Goal: Ask a question

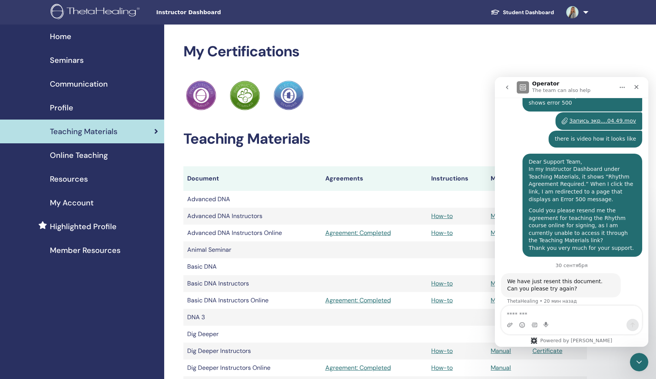
scroll to position [791, 0]
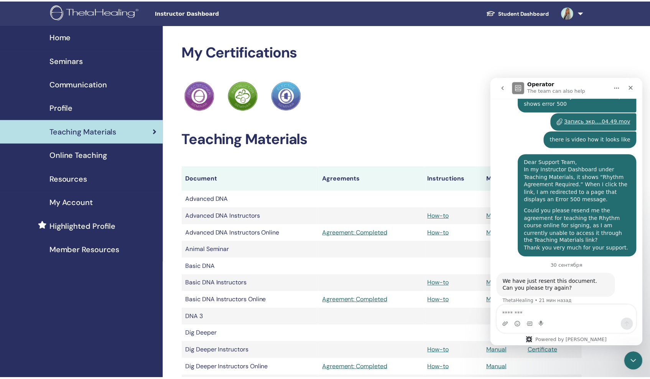
scroll to position [762, 0]
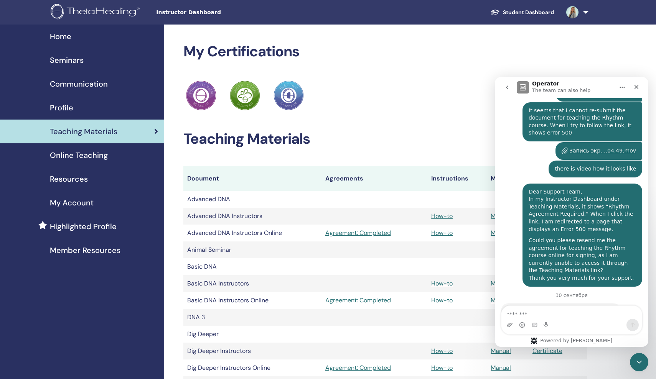
drag, startPoint x: 652, startPoint y: 193, endPoint x: 650, endPoint y: 215, distance: 21.9
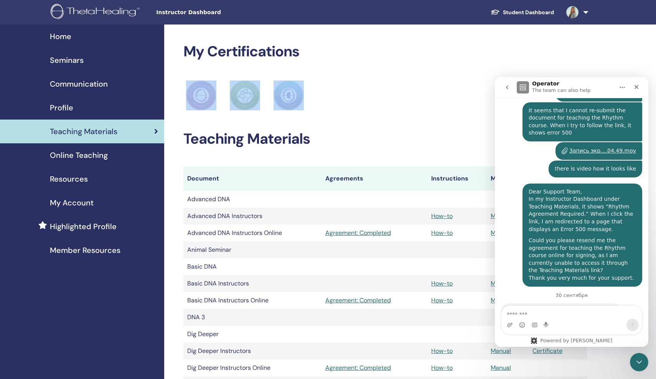
drag, startPoint x: 653, startPoint y: 60, endPoint x: 650, endPoint y: 112, distance: 51.9
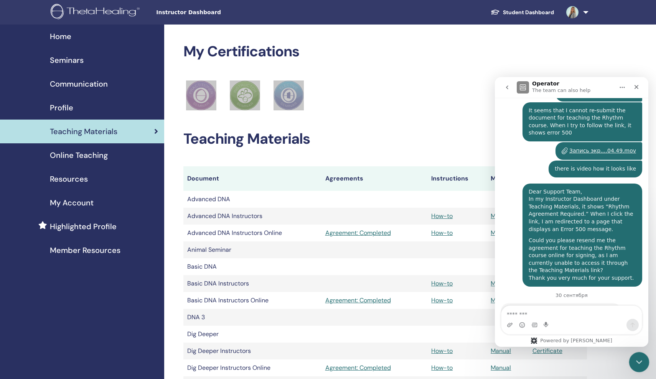
click at [636, 364] on icon "Закрыть службу сообщений Intercom" at bounding box center [638, 361] width 9 height 9
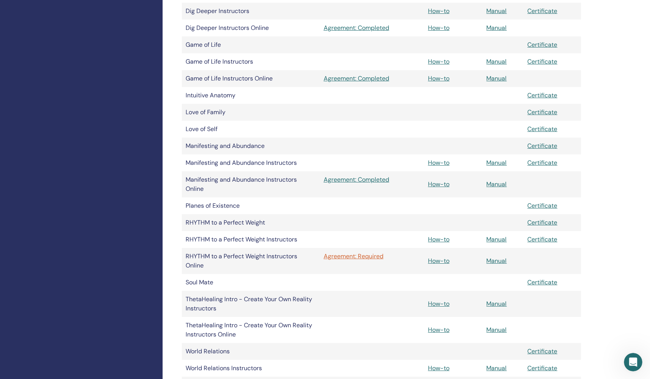
scroll to position [350, 0]
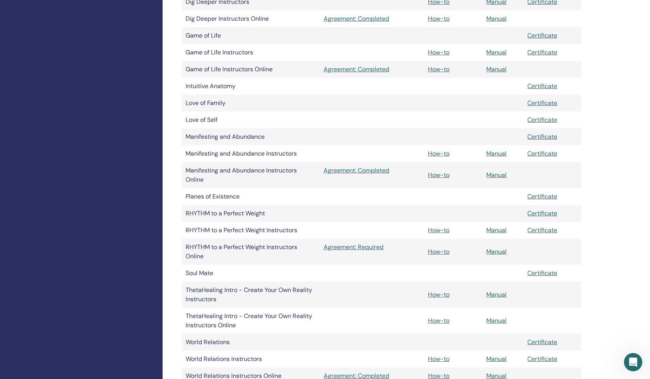
click at [377, 247] on link "Agreement: Required" at bounding box center [372, 247] width 97 height 9
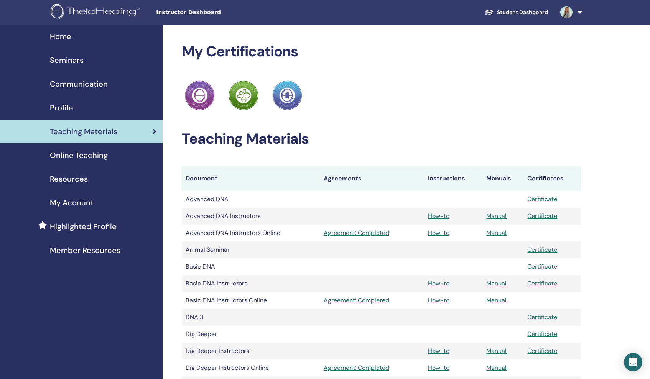
scroll to position [350, 0]
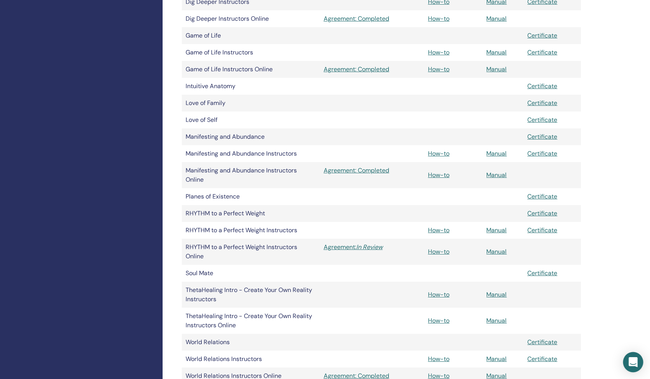
click at [630, 359] on icon "Open Intercom Messenger" at bounding box center [633, 363] width 9 height 10
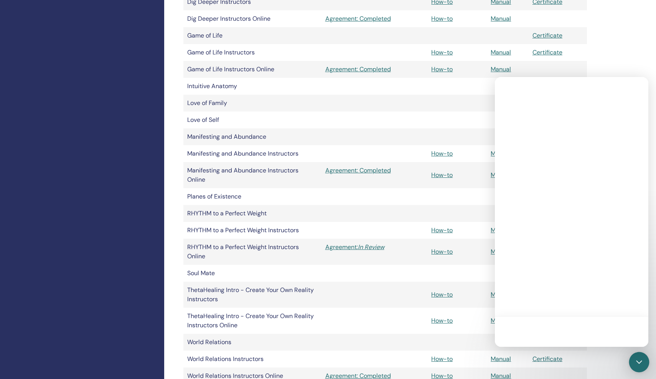
scroll to position [0, 0]
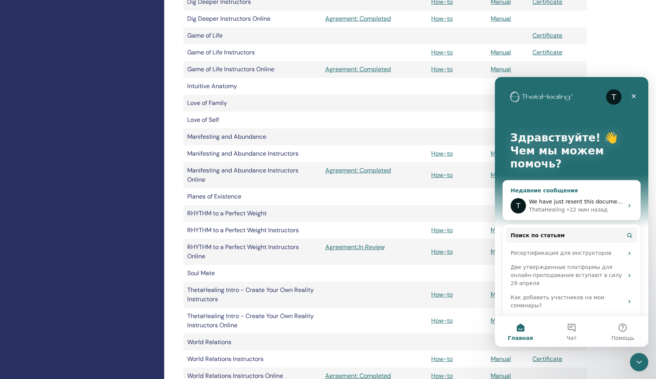
click at [562, 203] on span "We have just resent this document. Can you please try again?" at bounding box center [612, 202] width 167 height 6
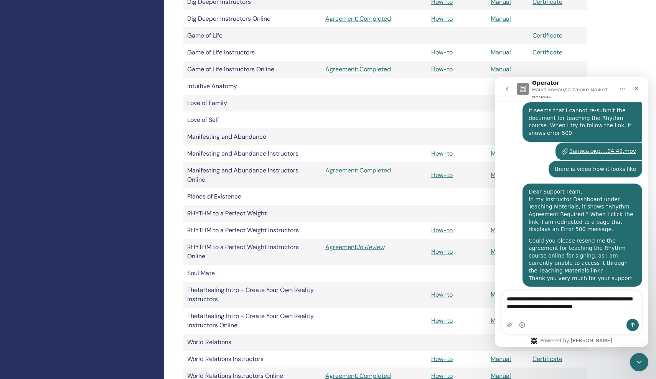
scroll to position [734, 0]
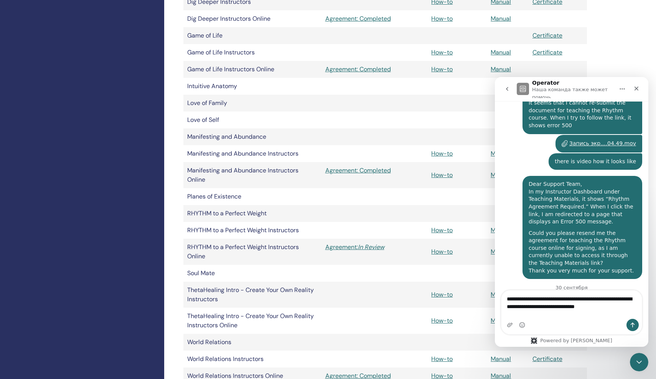
type textarea "**********"
click at [630, 325] on icon "Отправить сообщение…" at bounding box center [633, 325] width 6 height 6
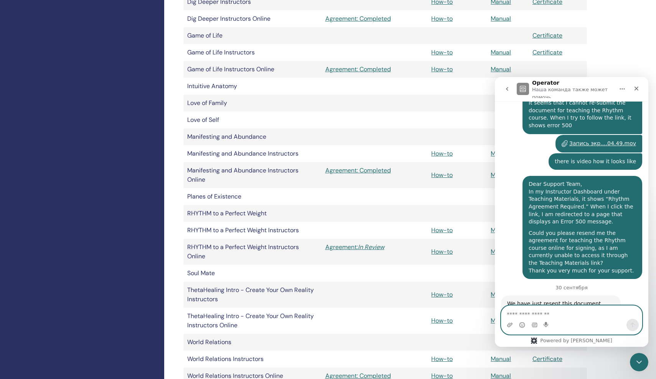
scroll to position [764, 0]
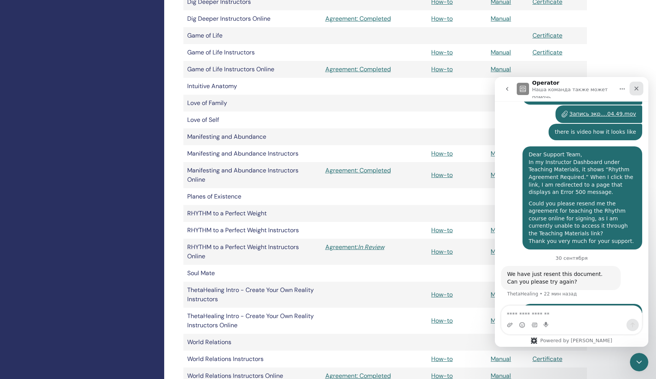
click at [638, 90] on icon "Закрыть" at bounding box center [637, 89] width 4 height 4
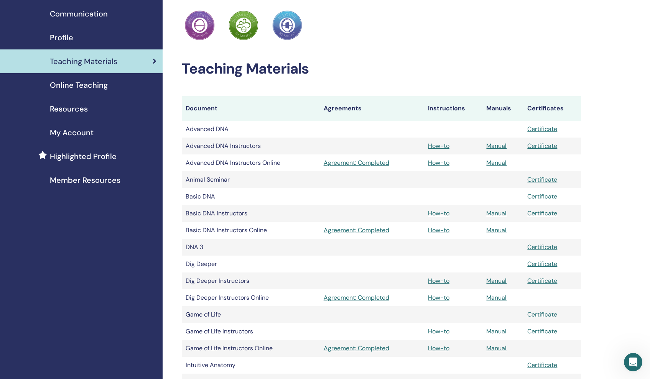
scroll to position [0, 0]
